Goal: Use online tool/utility: Utilize a website feature to perform a specific function

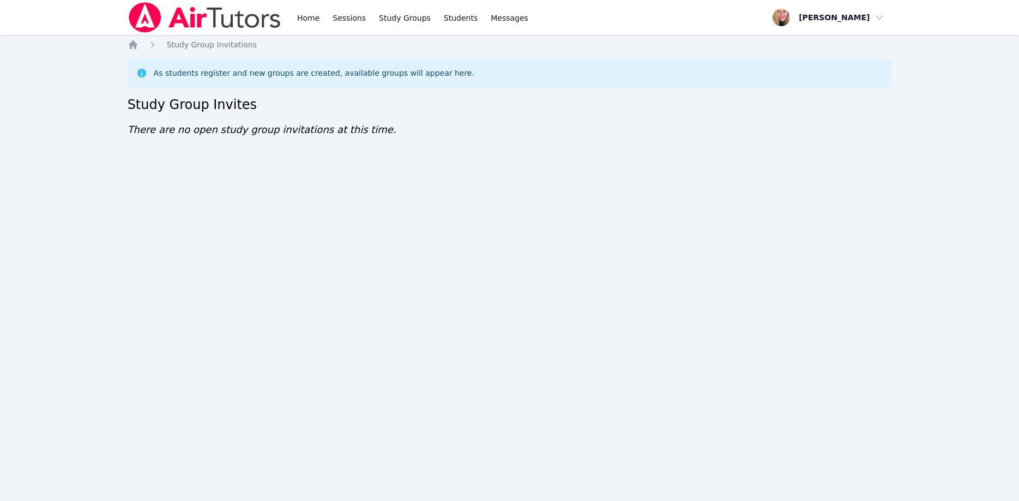
click at [186, 26] on img at bounding box center [205, 17] width 154 height 31
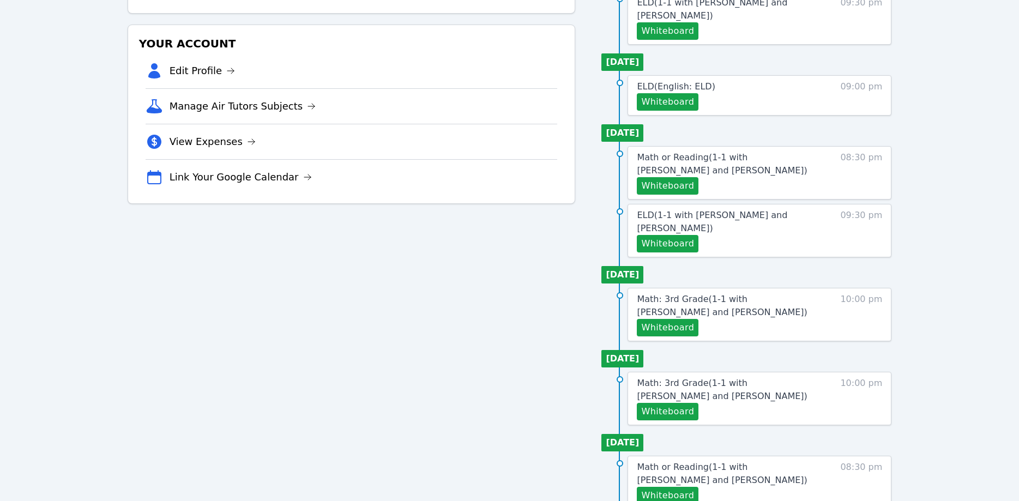
scroll to position [222, 0]
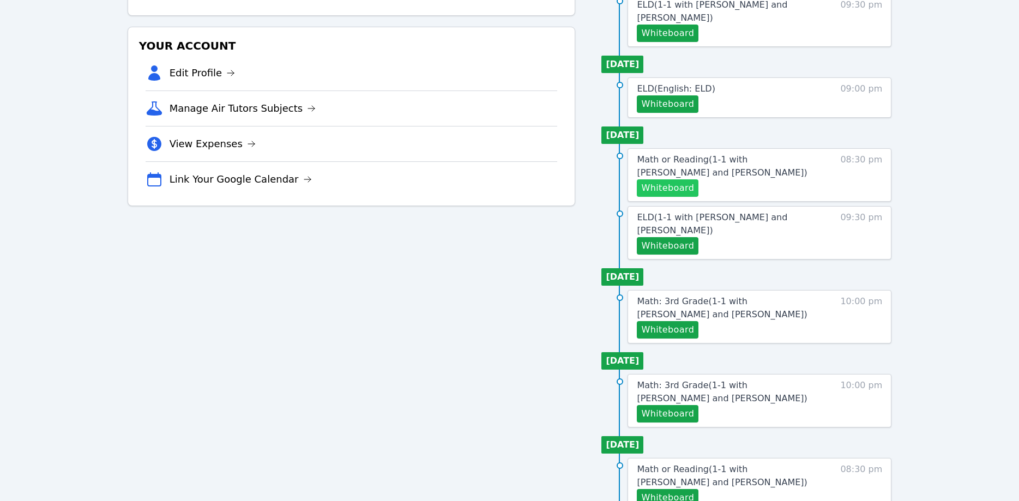
click at [666, 179] on button "Whiteboard" at bounding box center [668, 187] width 62 height 17
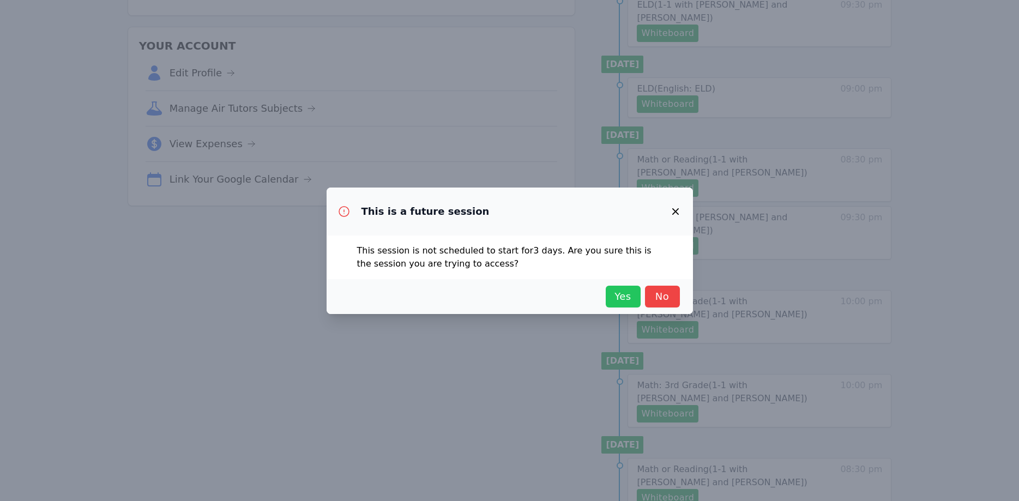
click at [629, 289] on span "Yes" at bounding box center [623, 296] width 24 height 15
